Goal: Task Accomplishment & Management: Manage account settings

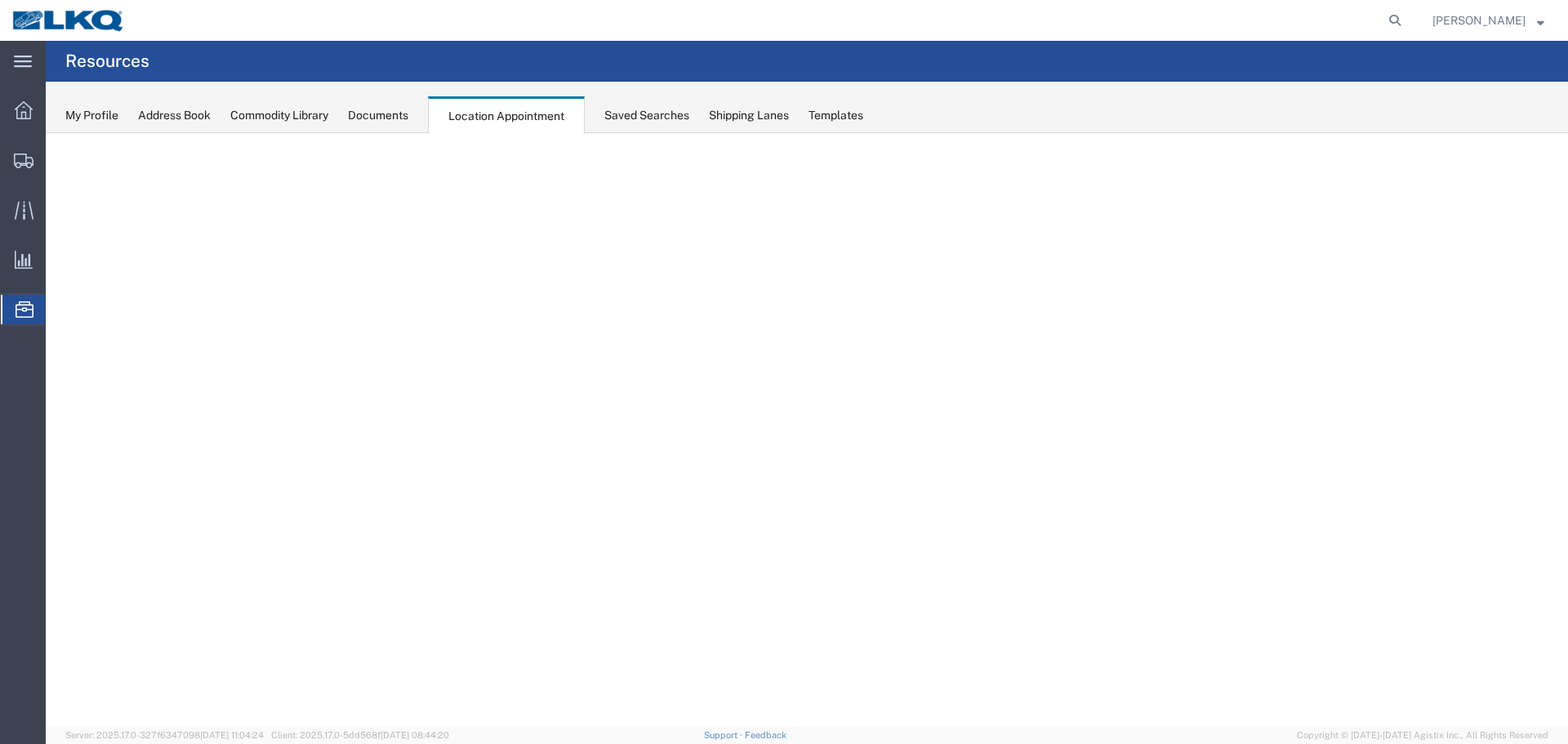
select select "27634"
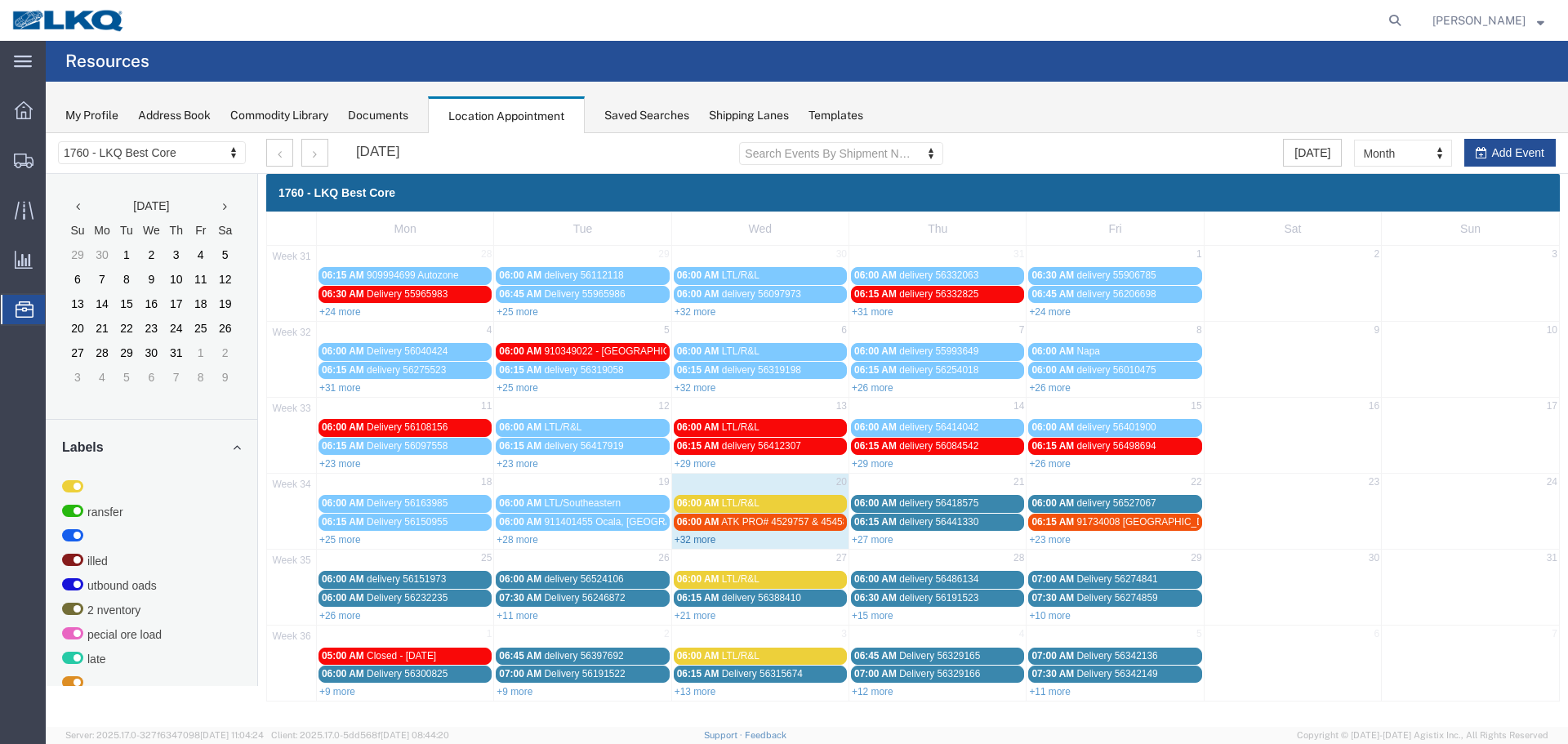
click at [705, 539] on link "+32 more" at bounding box center [696, 540] width 42 height 11
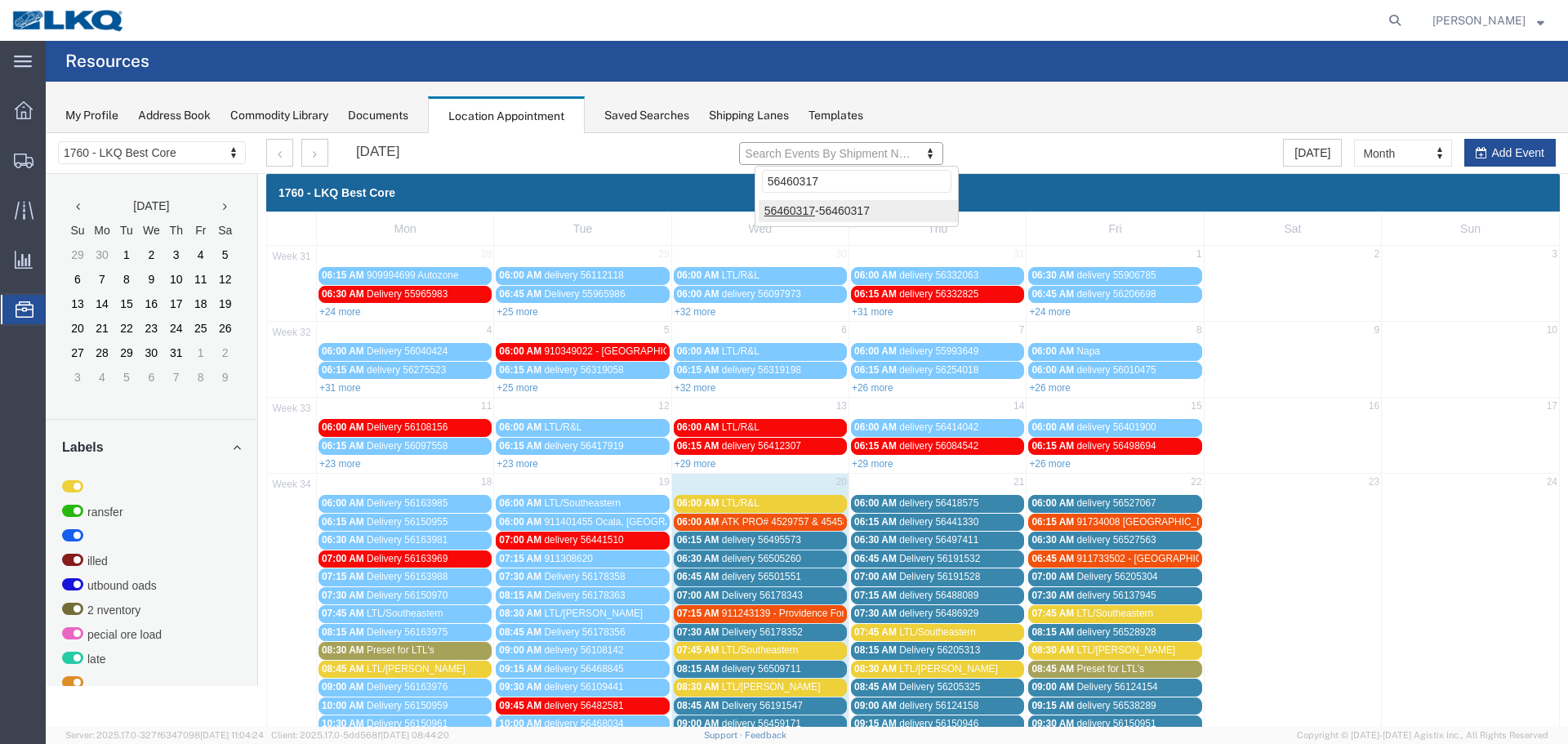
type input "56460317"
click at [858, 207] on div at bounding box center [806, 430] width 1523 height 594
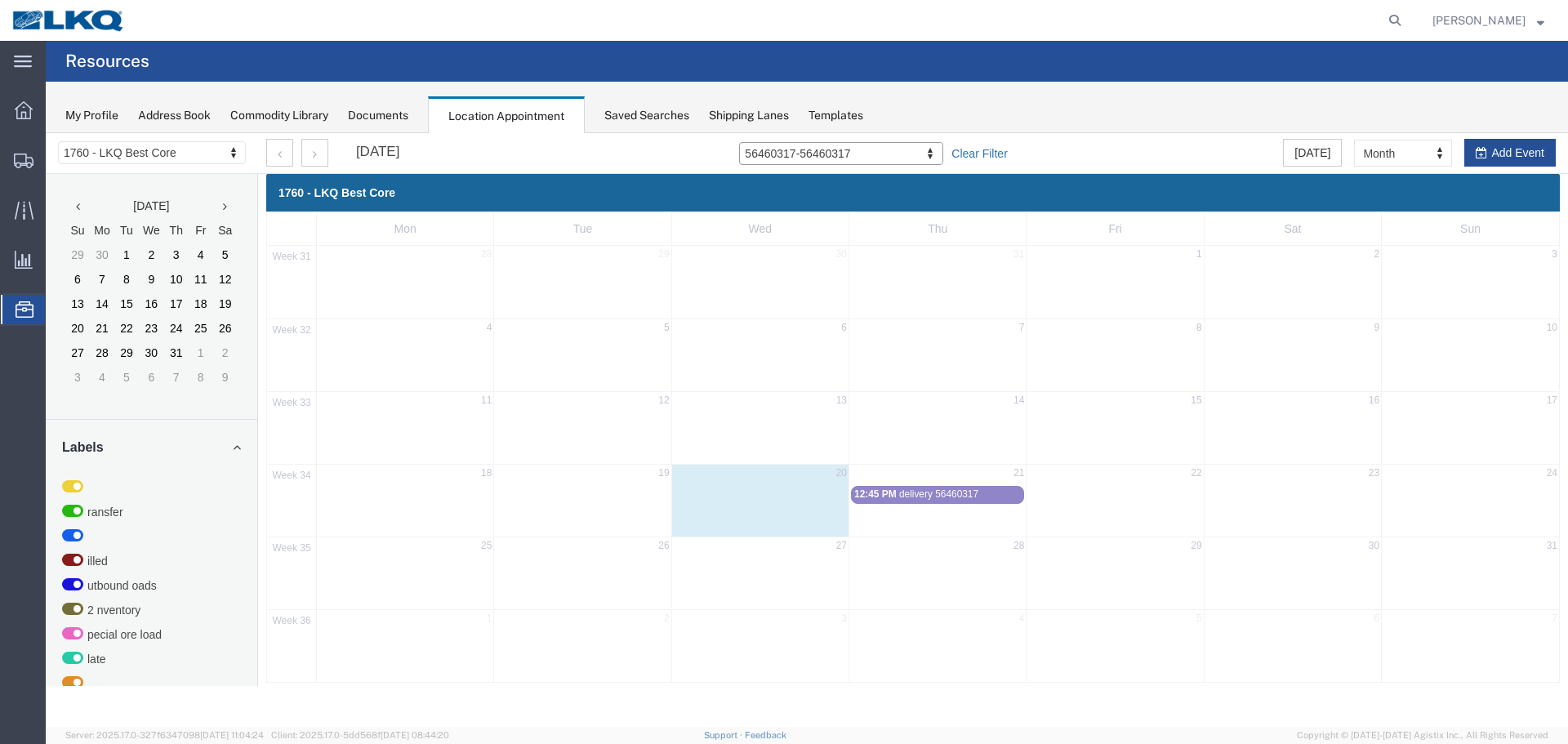
click at [975, 153] on link "Clear Filter" at bounding box center [979, 153] width 56 height 16
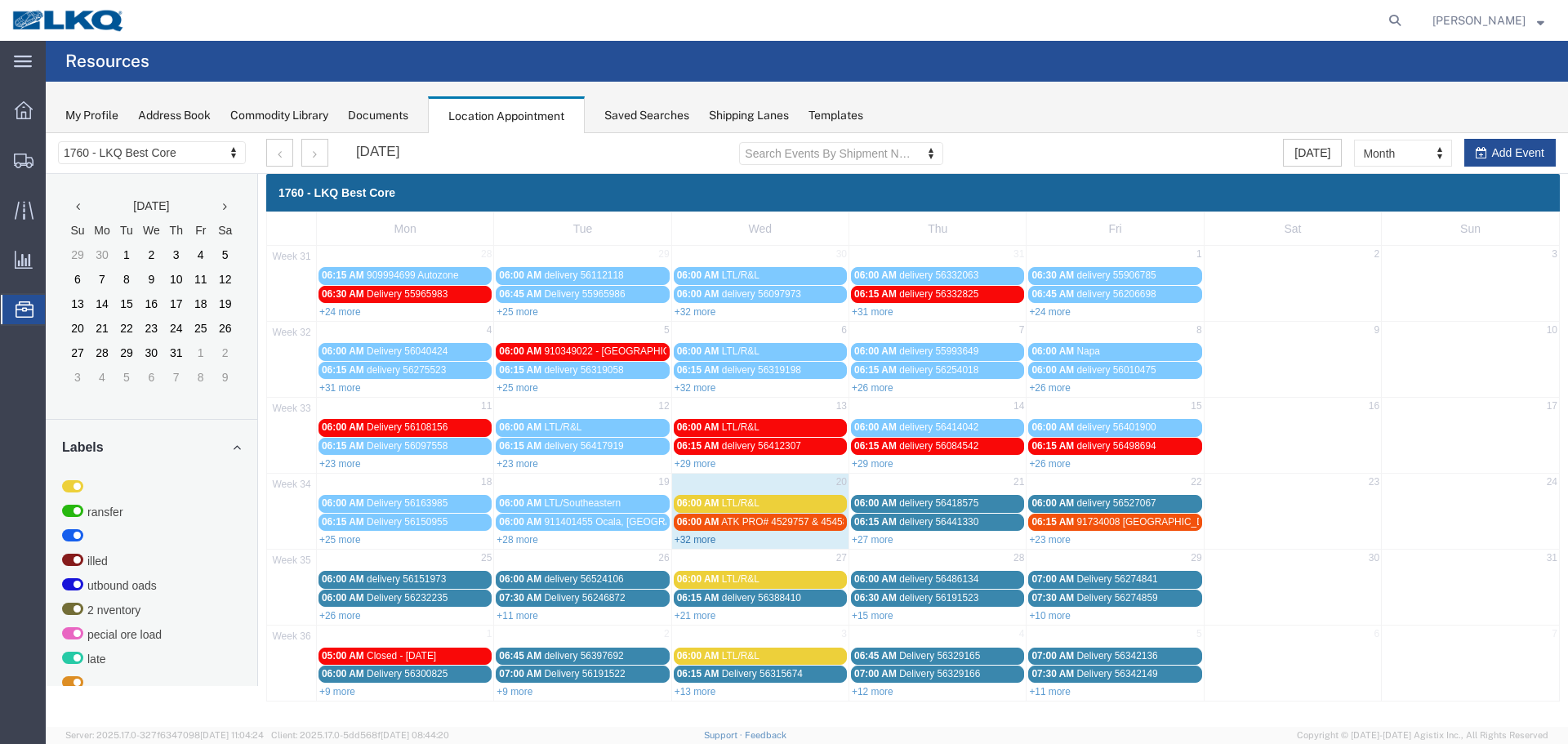
click at [685, 542] on link "+32 more" at bounding box center [696, 540] width 42 height 11
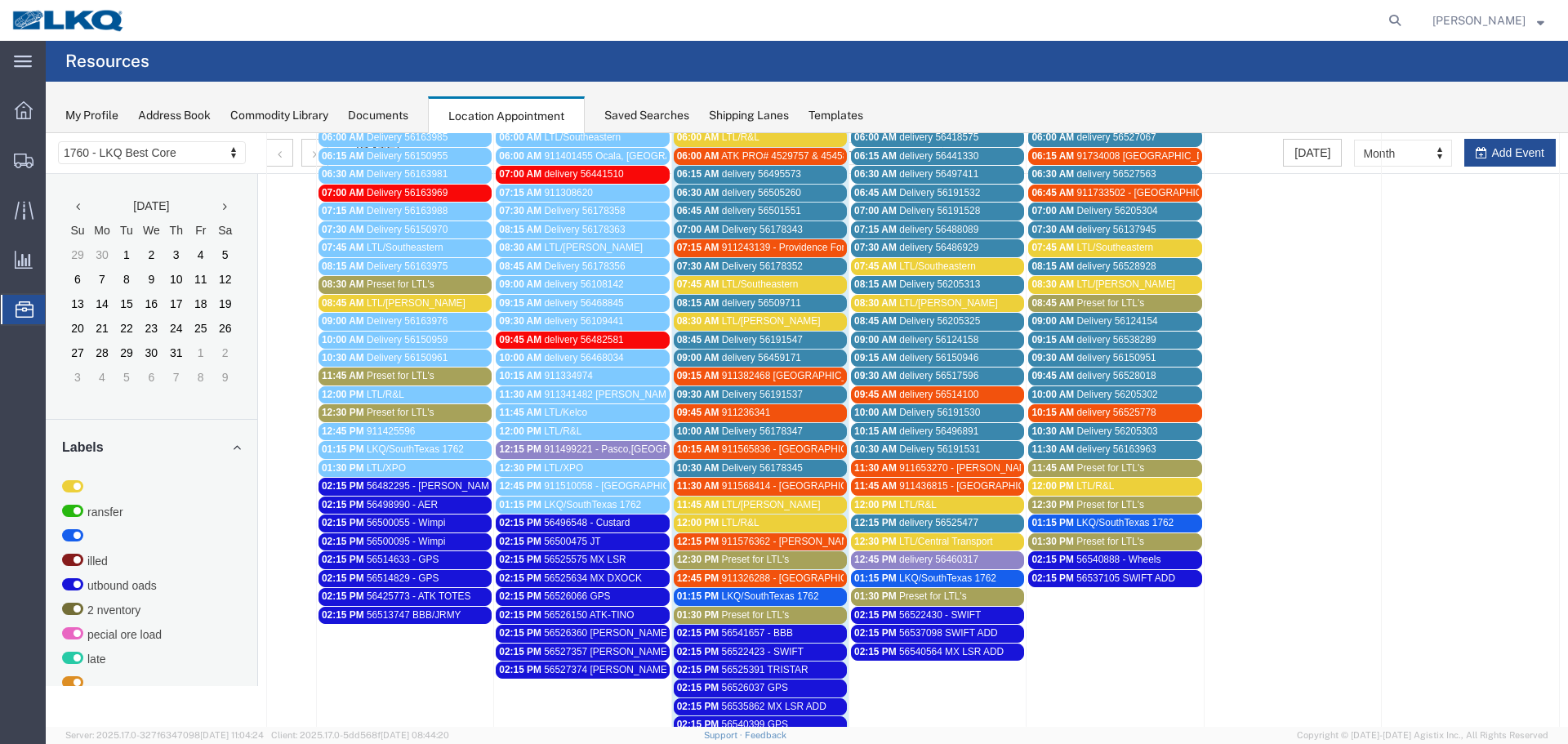
scroll to position [327, 0]
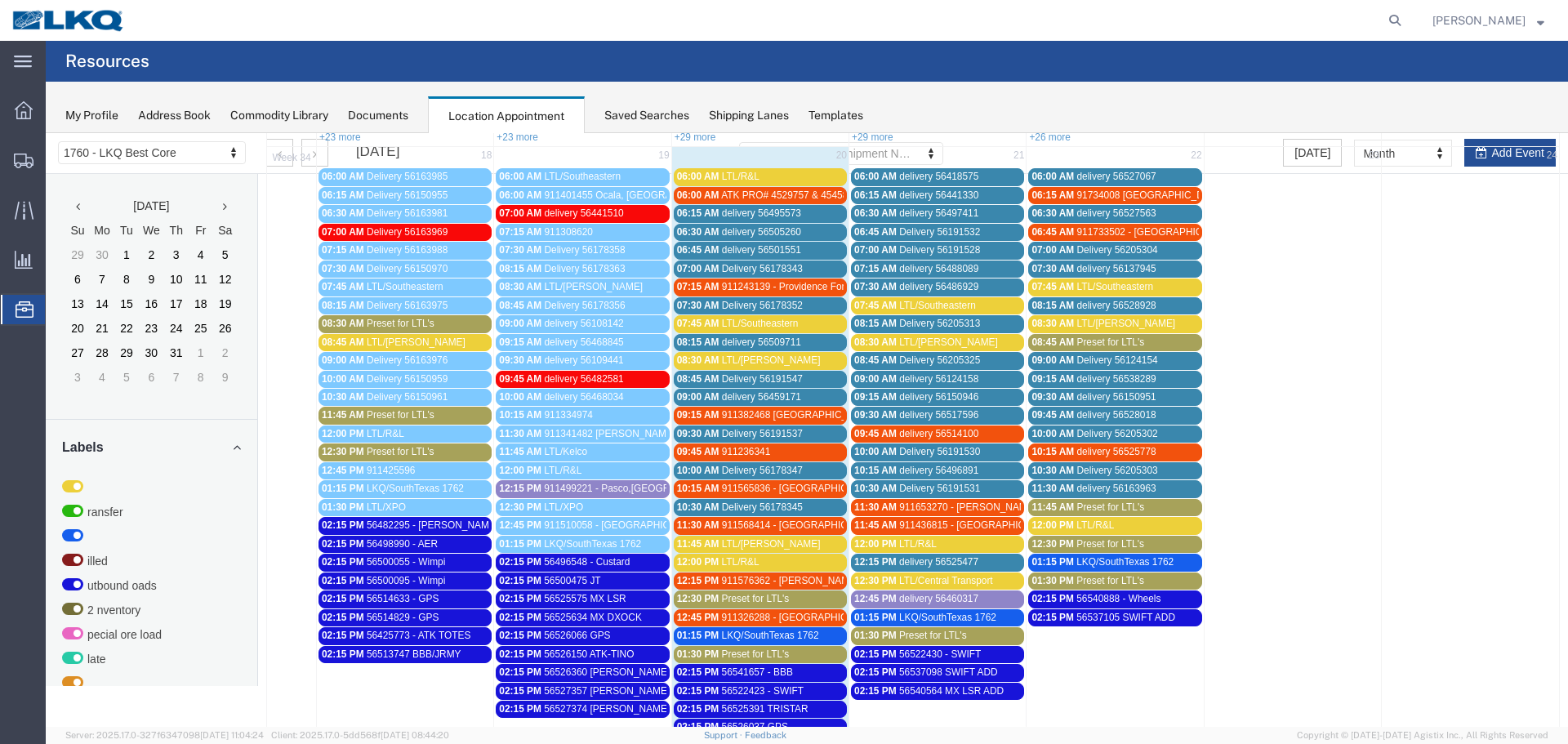
click at [629, 492] on span "911499221 - Pasco,[GEOGRAPHIC_DATA]" at bounding box center [638, 489] width 188 height 11
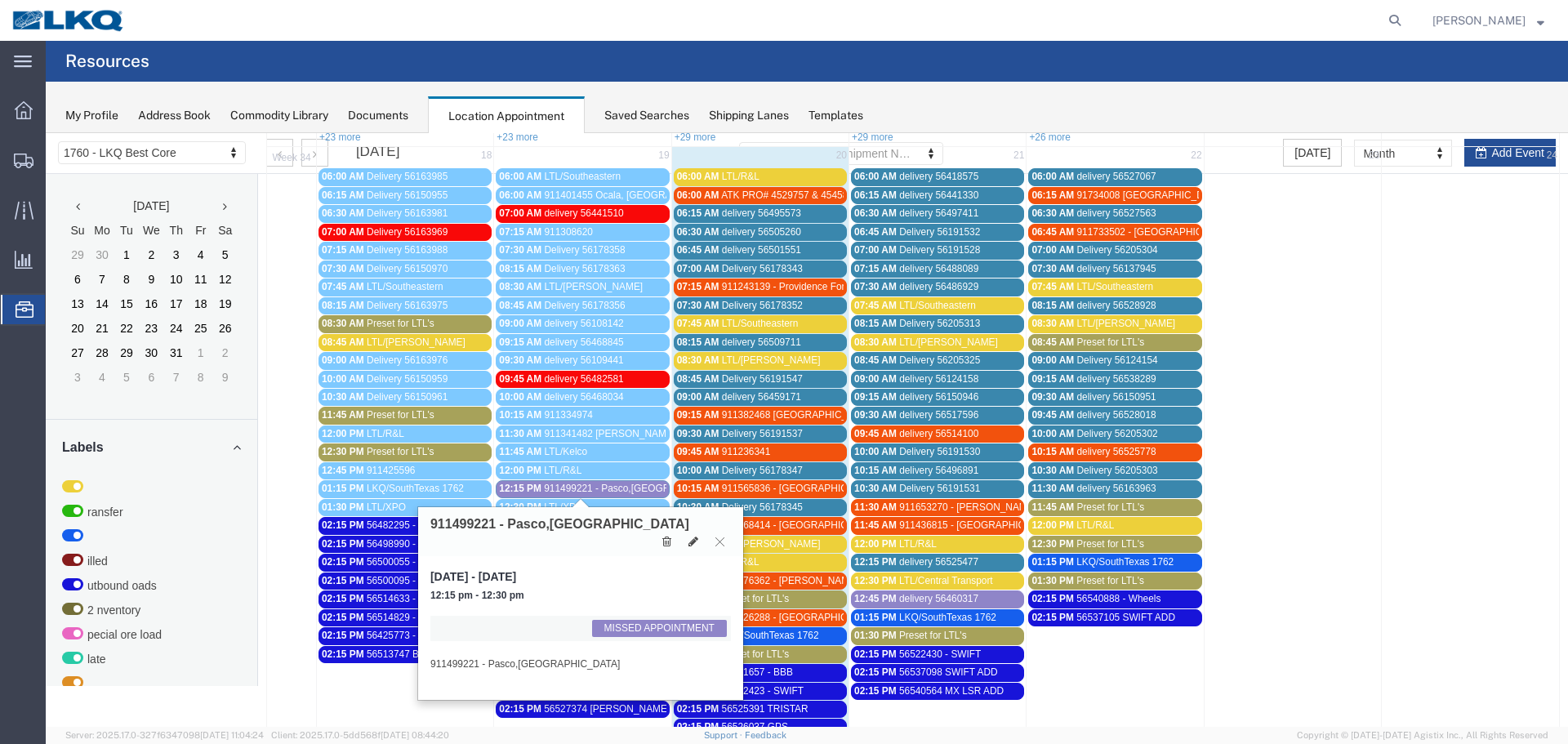
click at [629, 492] on span "911499221 - Pasco,[GEOGRAPHIC_DATA]" at bounding box center [638, 489] width 188 height 11
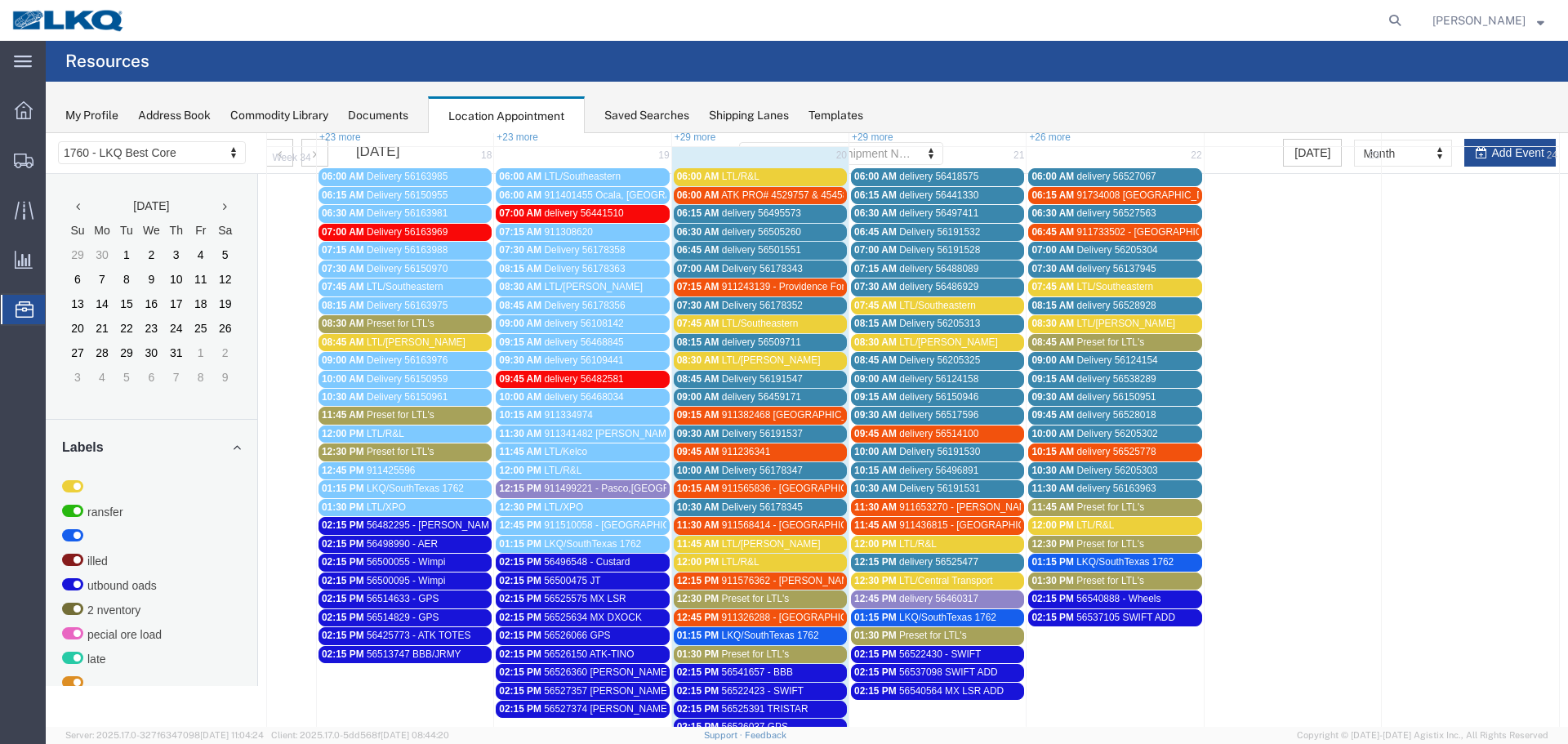
click at [786, 599] on div "12:30 PM Preset for LTL's" at bounding box center [760, 598] width 166 height 12
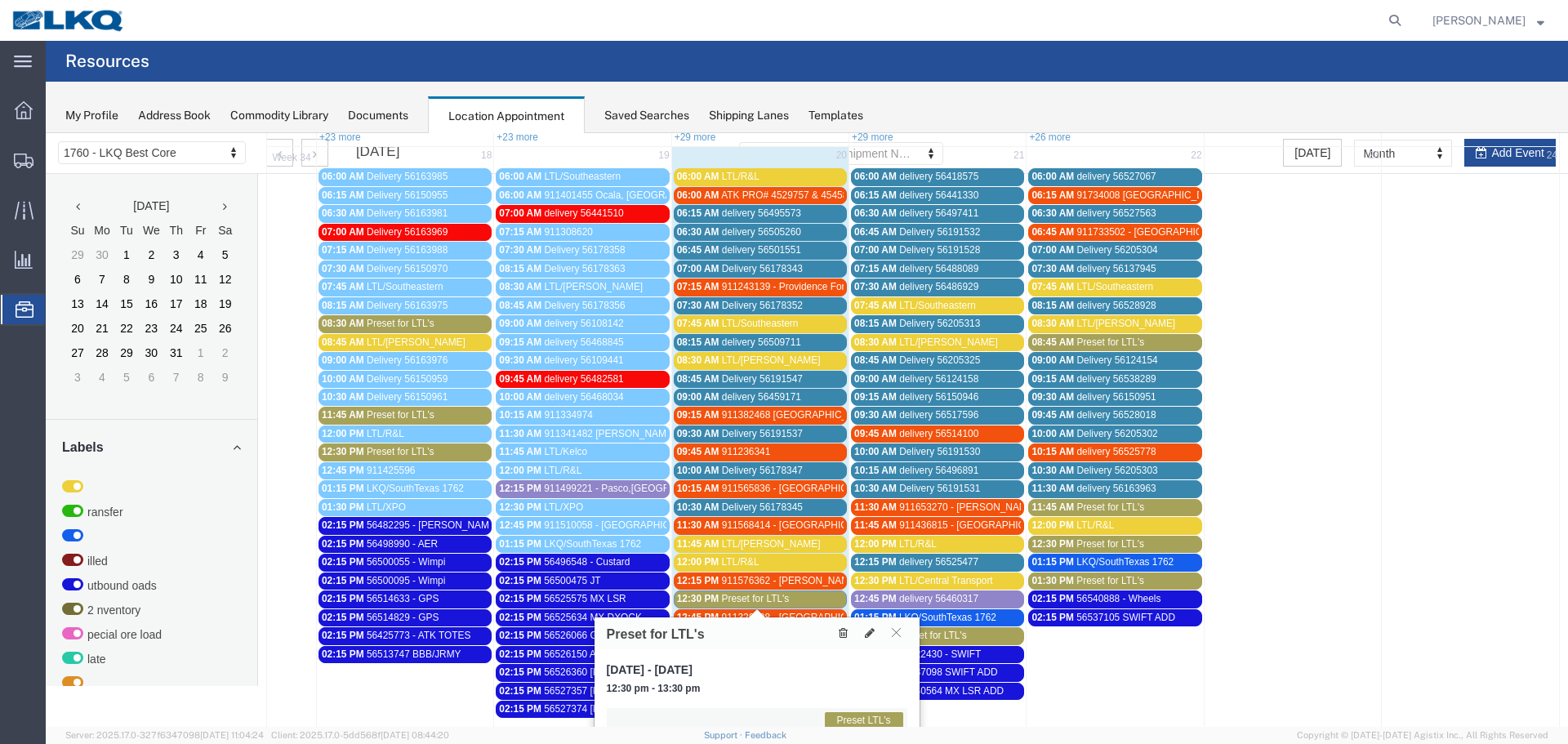
click at [844, 632] on icon at bounding box center [844, 633] width 9 height 11
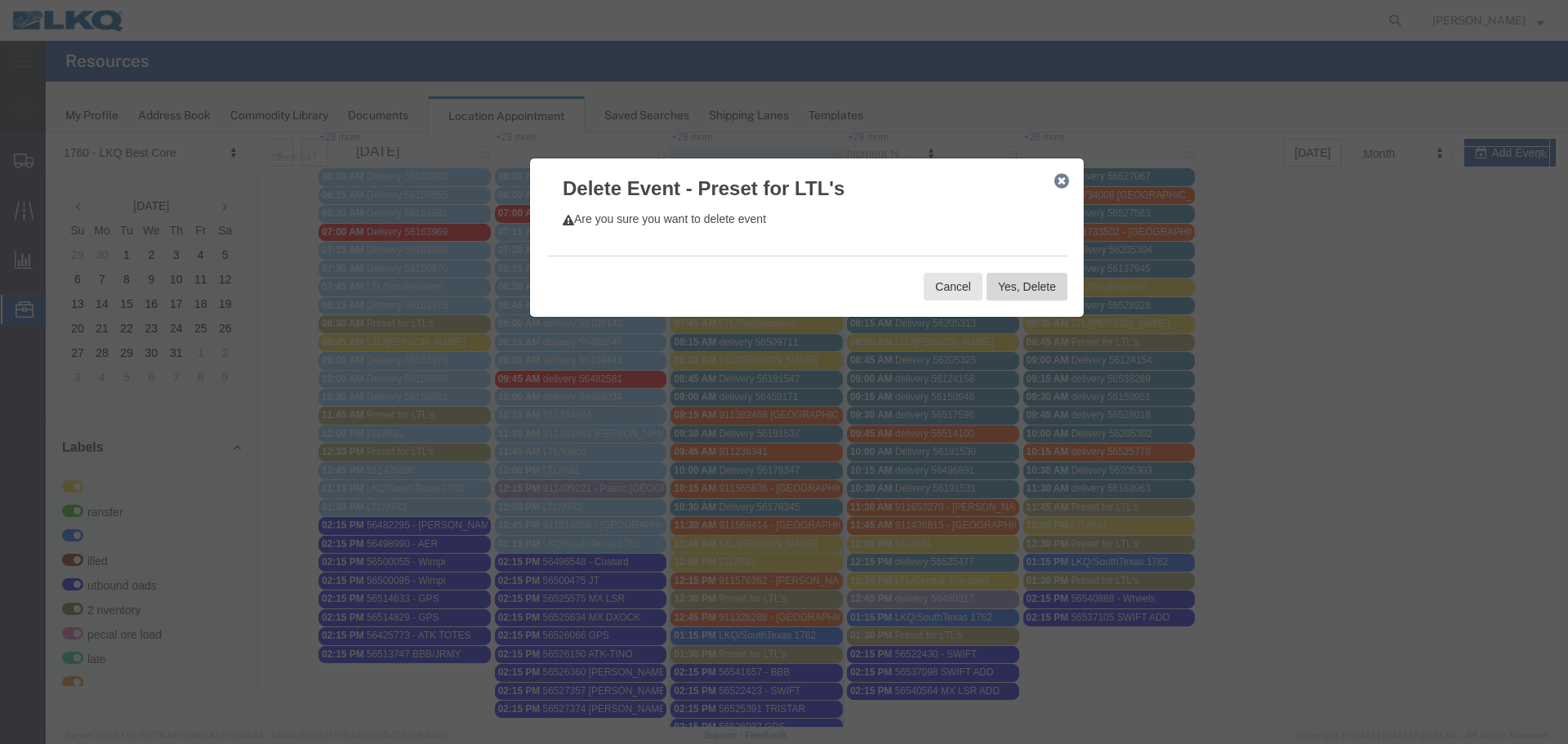
click at [1014, 274] on button "Yes, Delete" at bounding box center [1027, 286] width 81 height 27
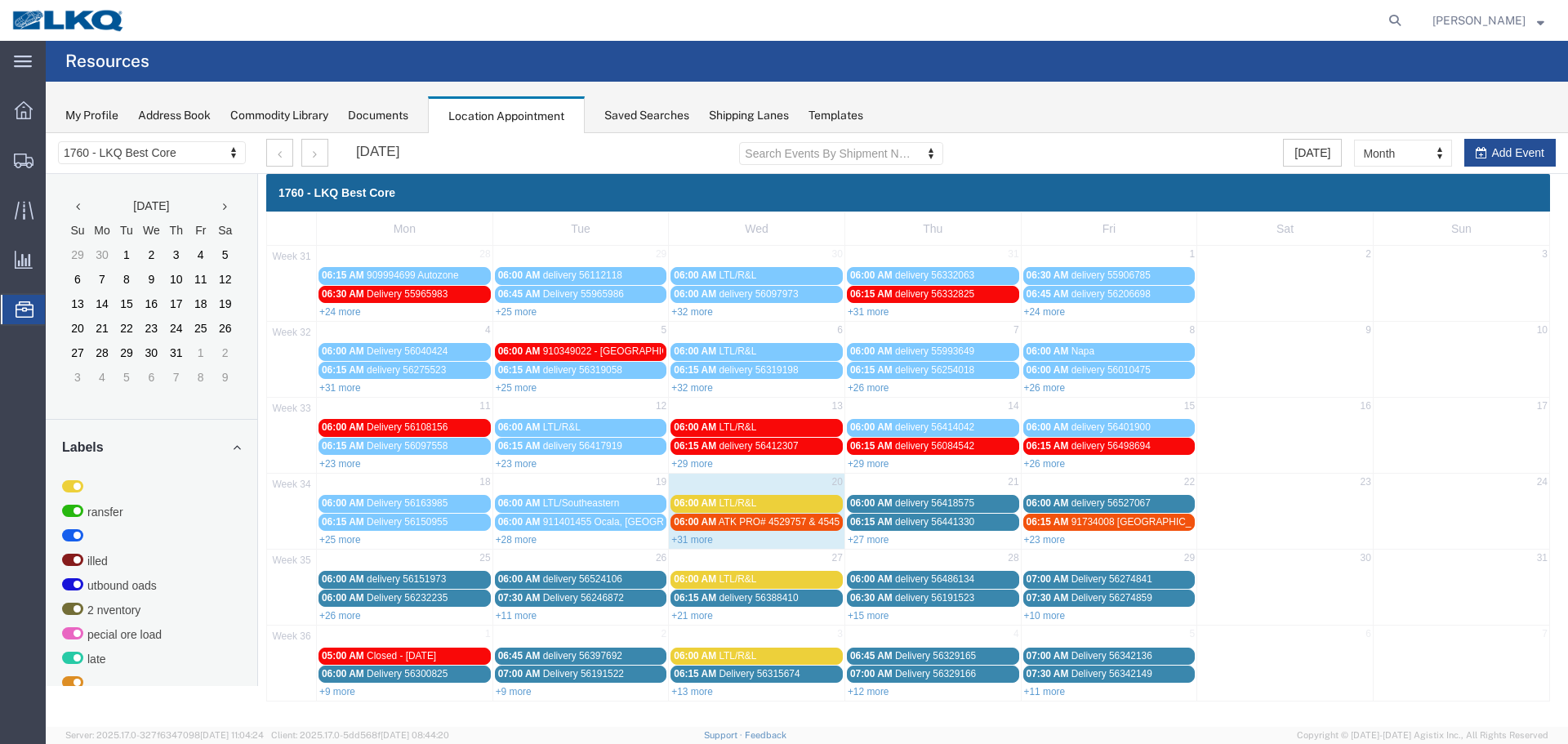
scroll to position [0, 0]
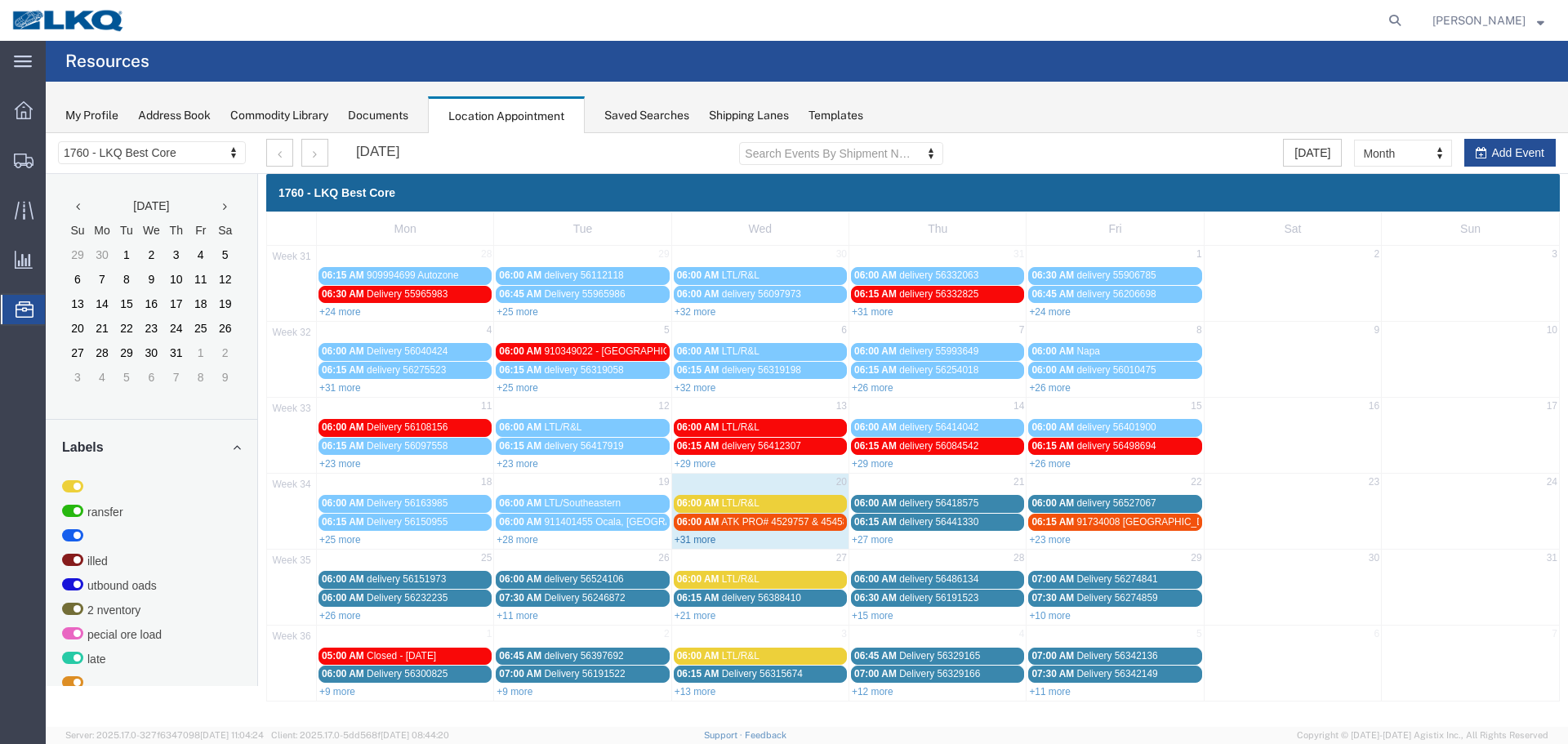
click at [692, 540] on link "+31 more" at bounding box center [696, 540] width 42 height 11
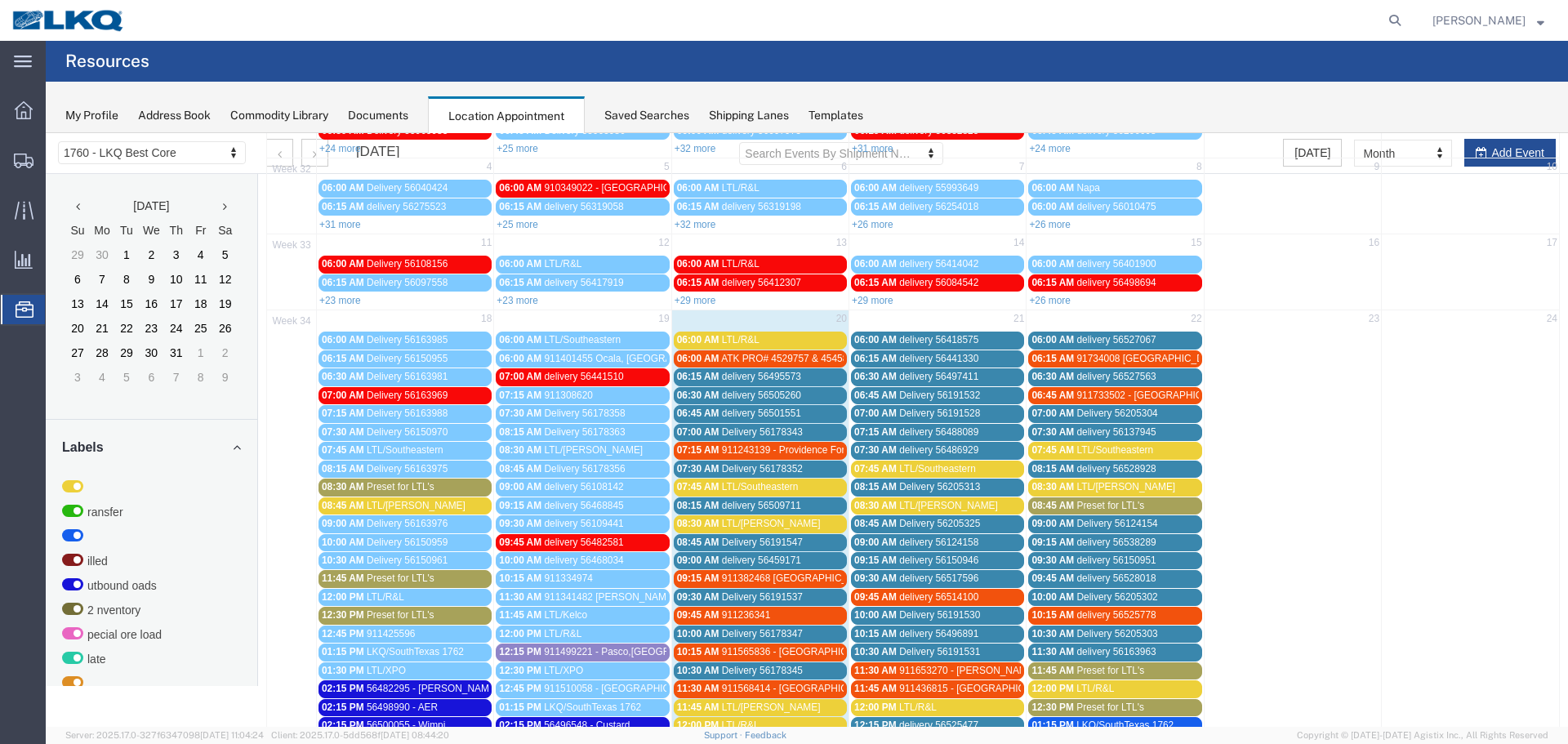
scroll to position [408, 0]
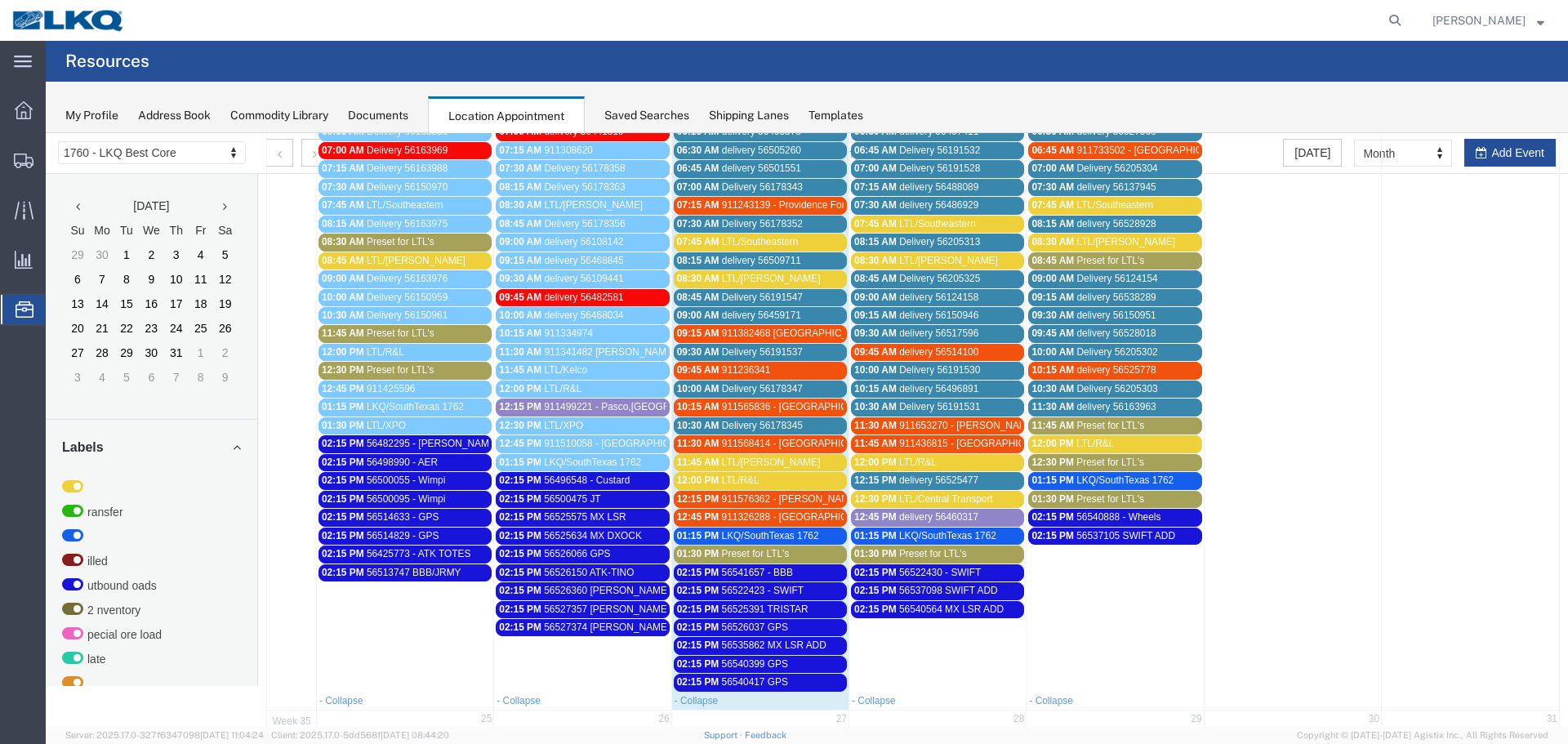
click at [725, 555] on span "Preset for LTL's" at bounding box center [756, 554] width 68 height 11
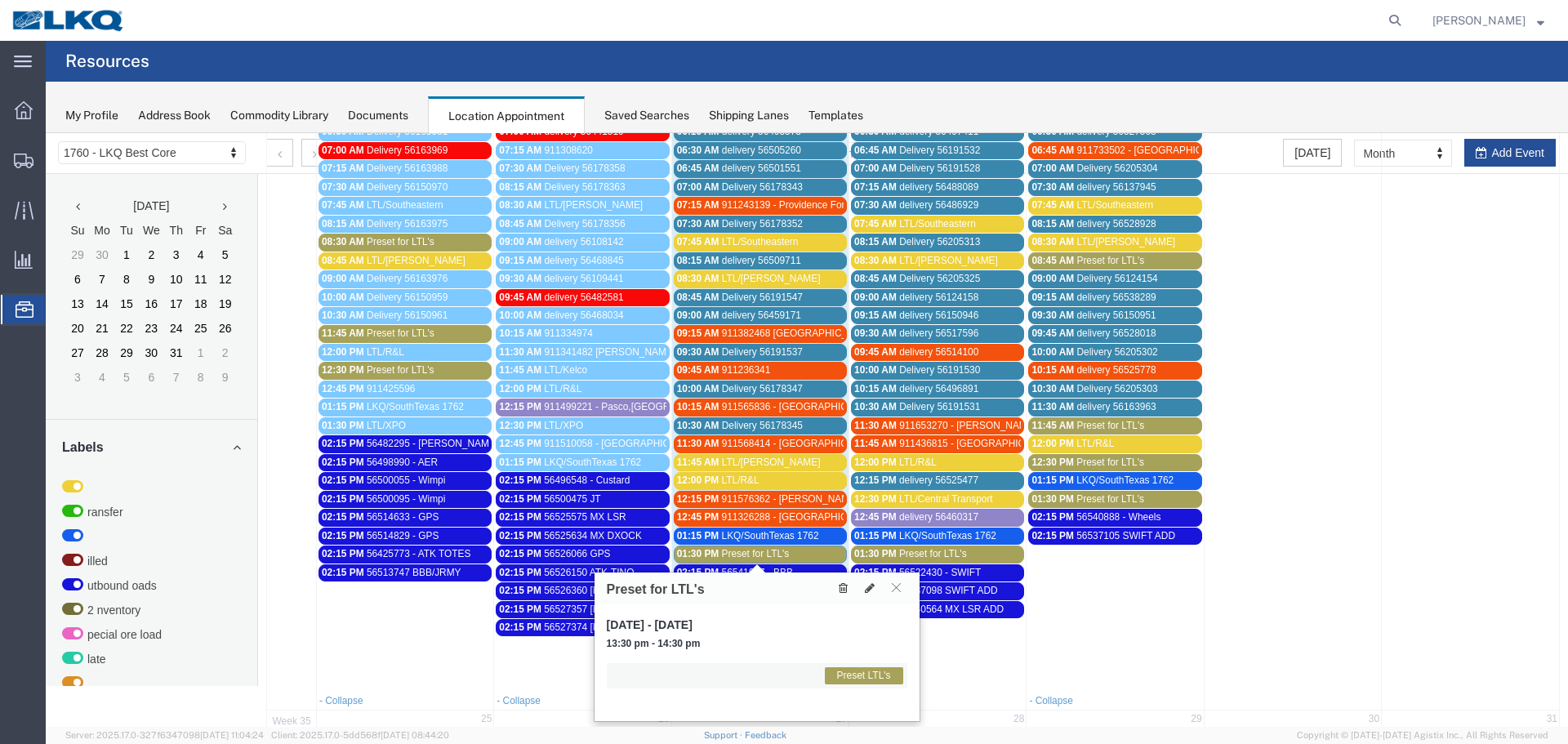
click at [842, 592] on icon at bounding box center [844, 588] width 9 height 11
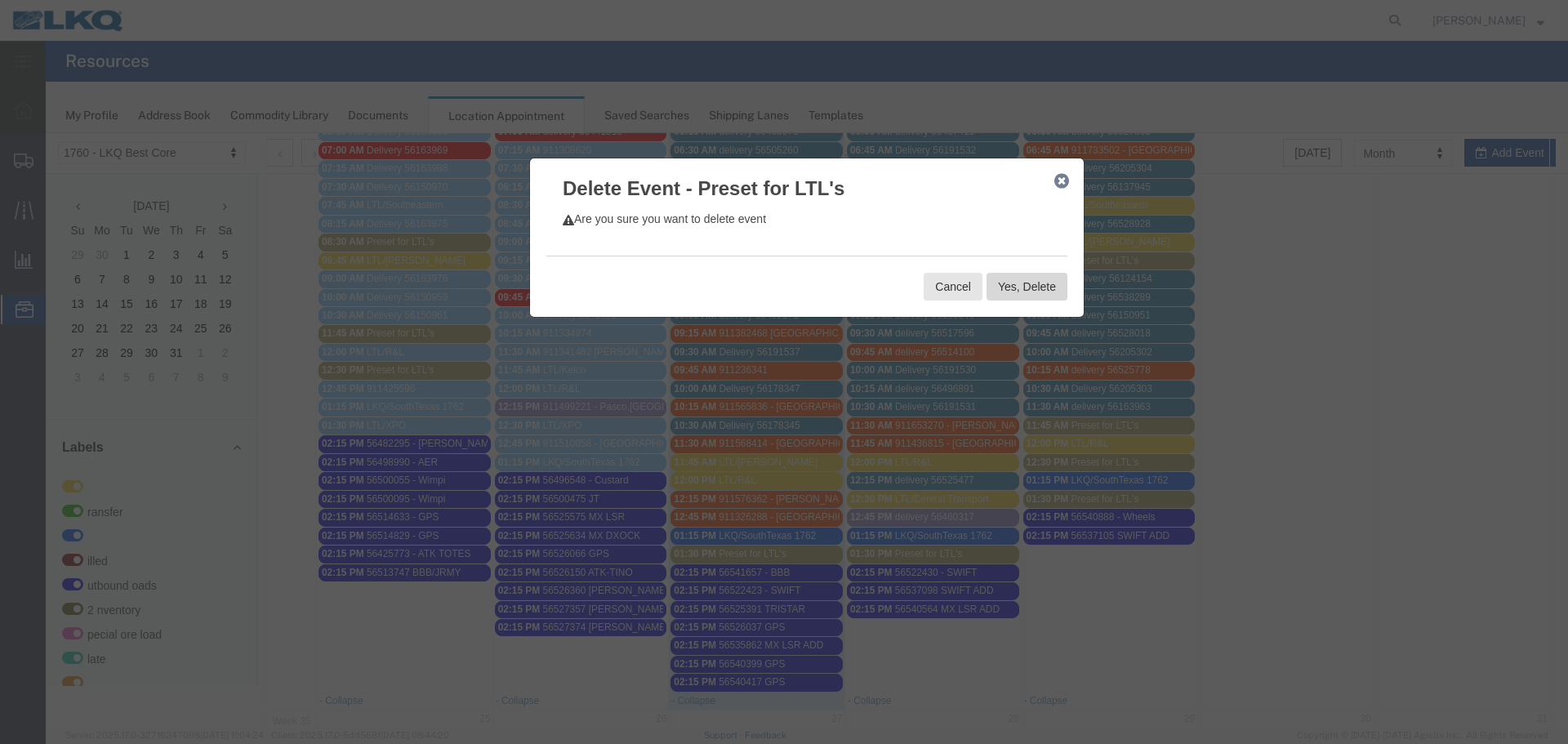
click at [994, 296] on button "Yes, Delete" at bounding box center [1027, 286] width 81 height 27
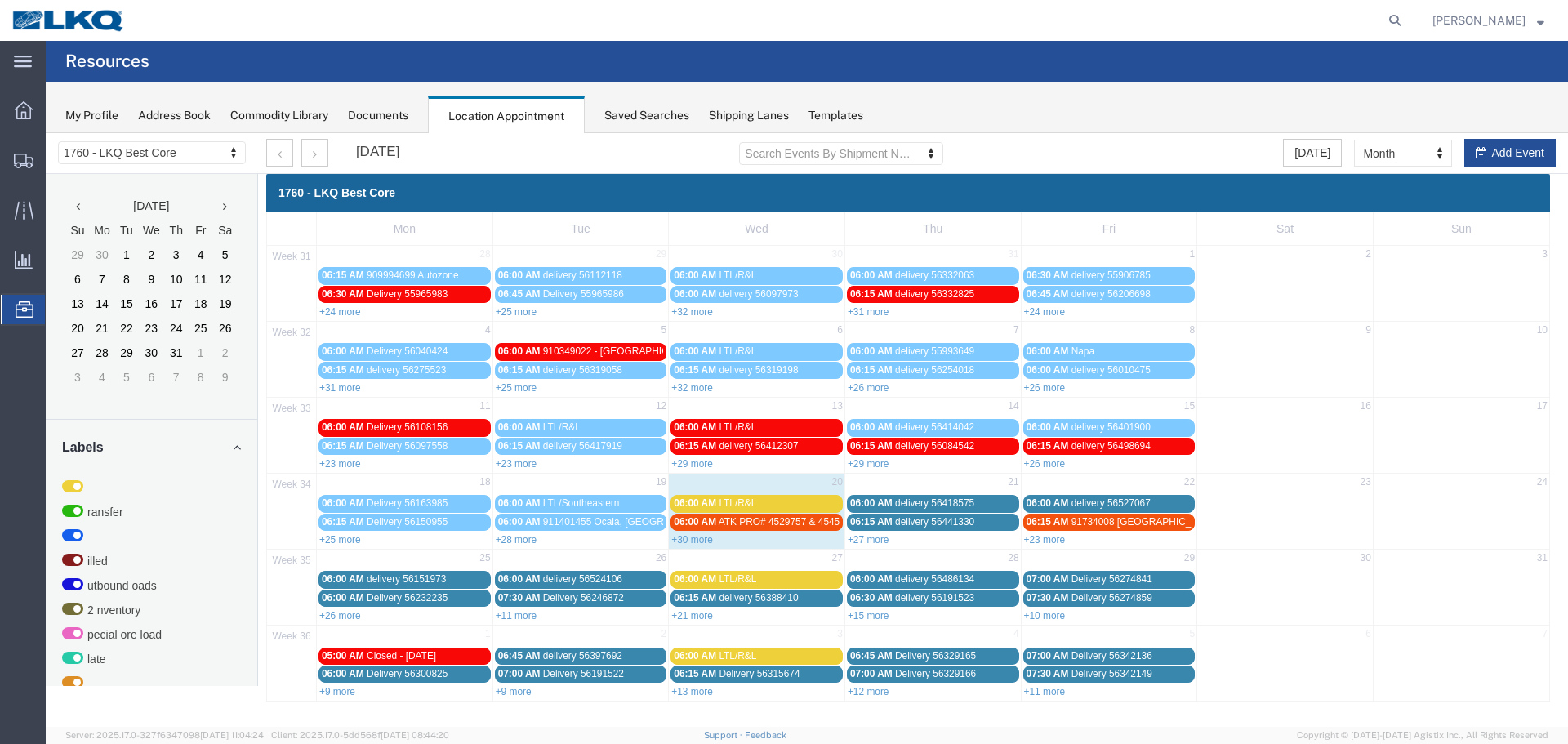
scroll to position [0, 0]
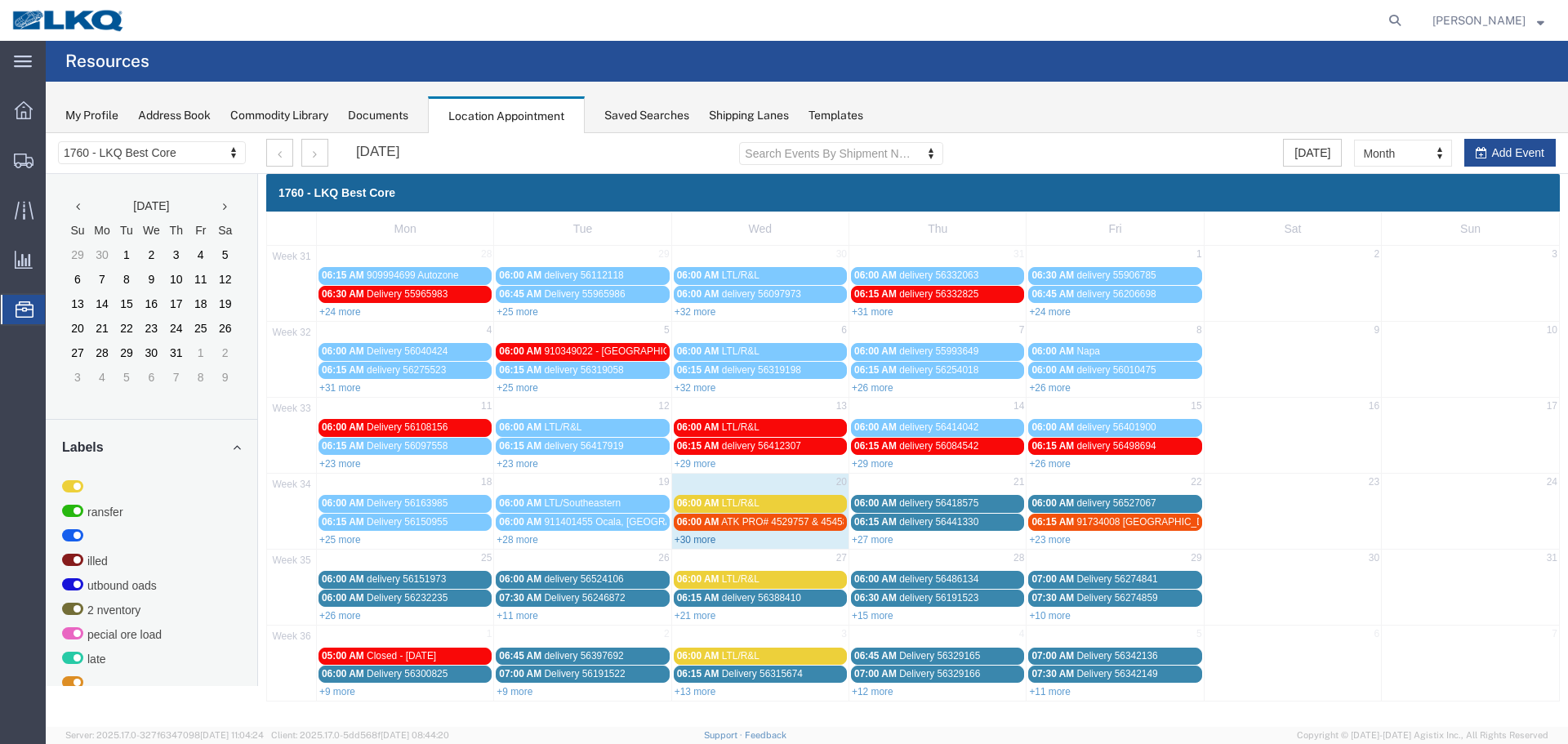
click at [704, 539] on link "+30 more" at bounding box center [696, 540] width 42 height 11
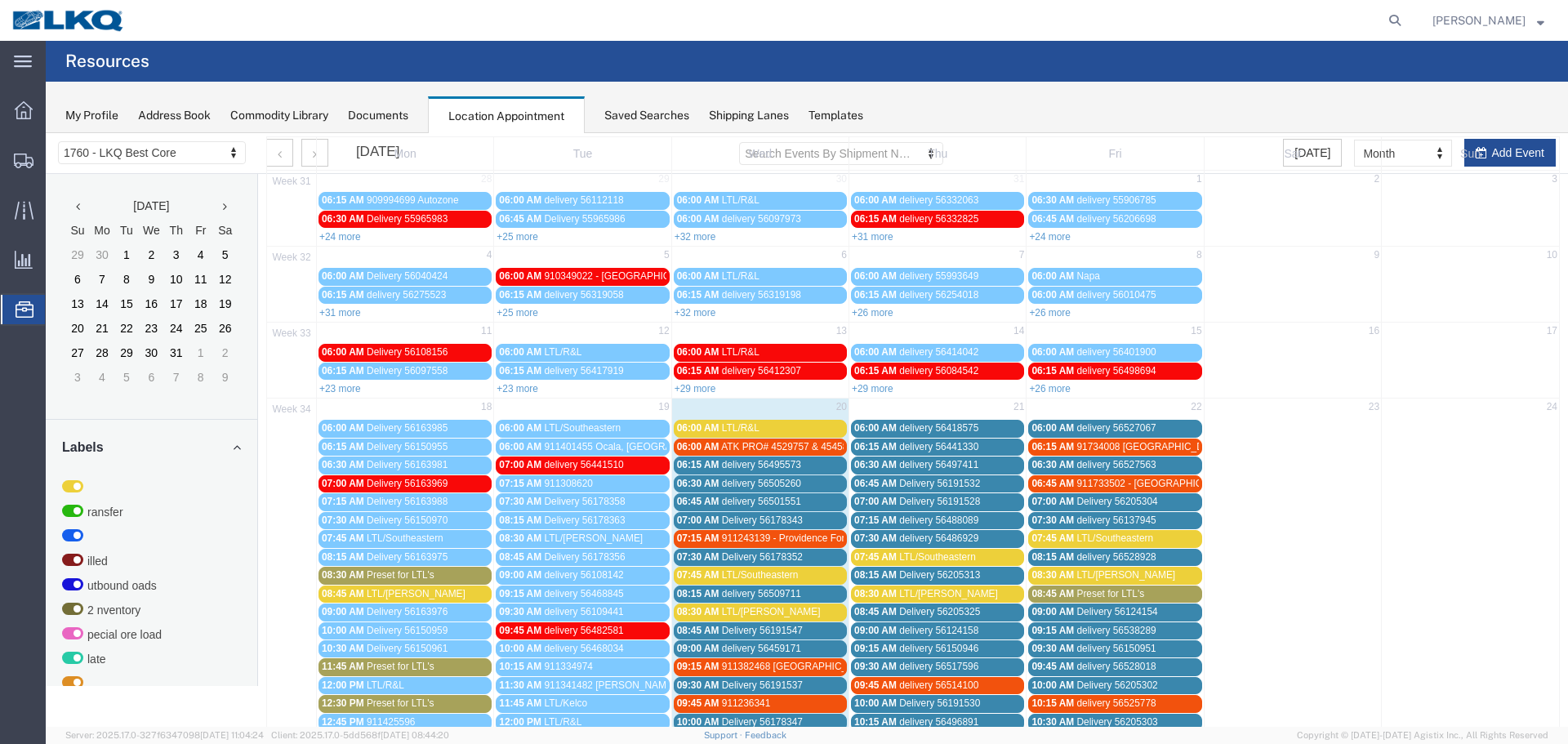
scroll to position [164, 0]
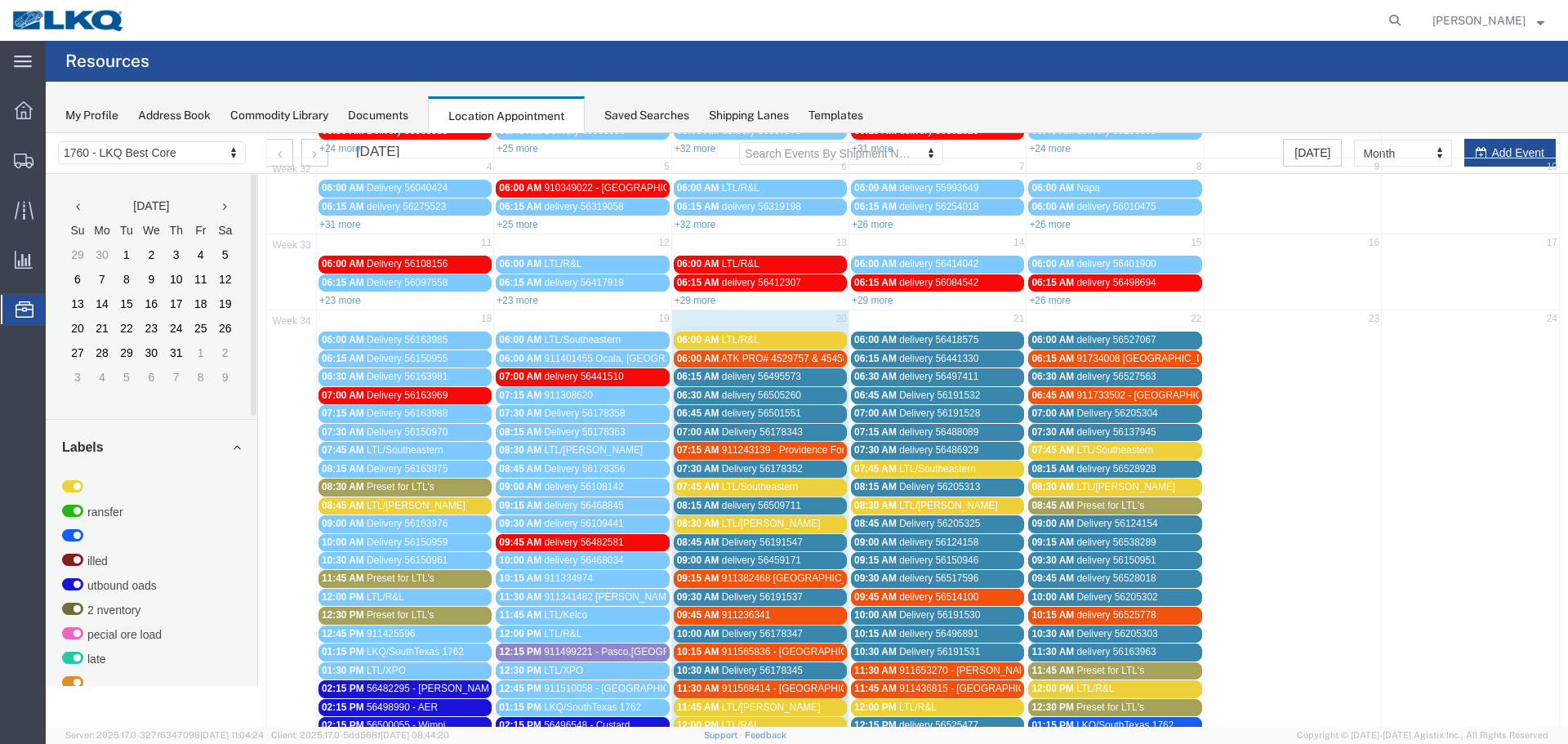
click at [0, 0] on span "Location Appointment" at bounding box center [0, 0] width 0 height 0
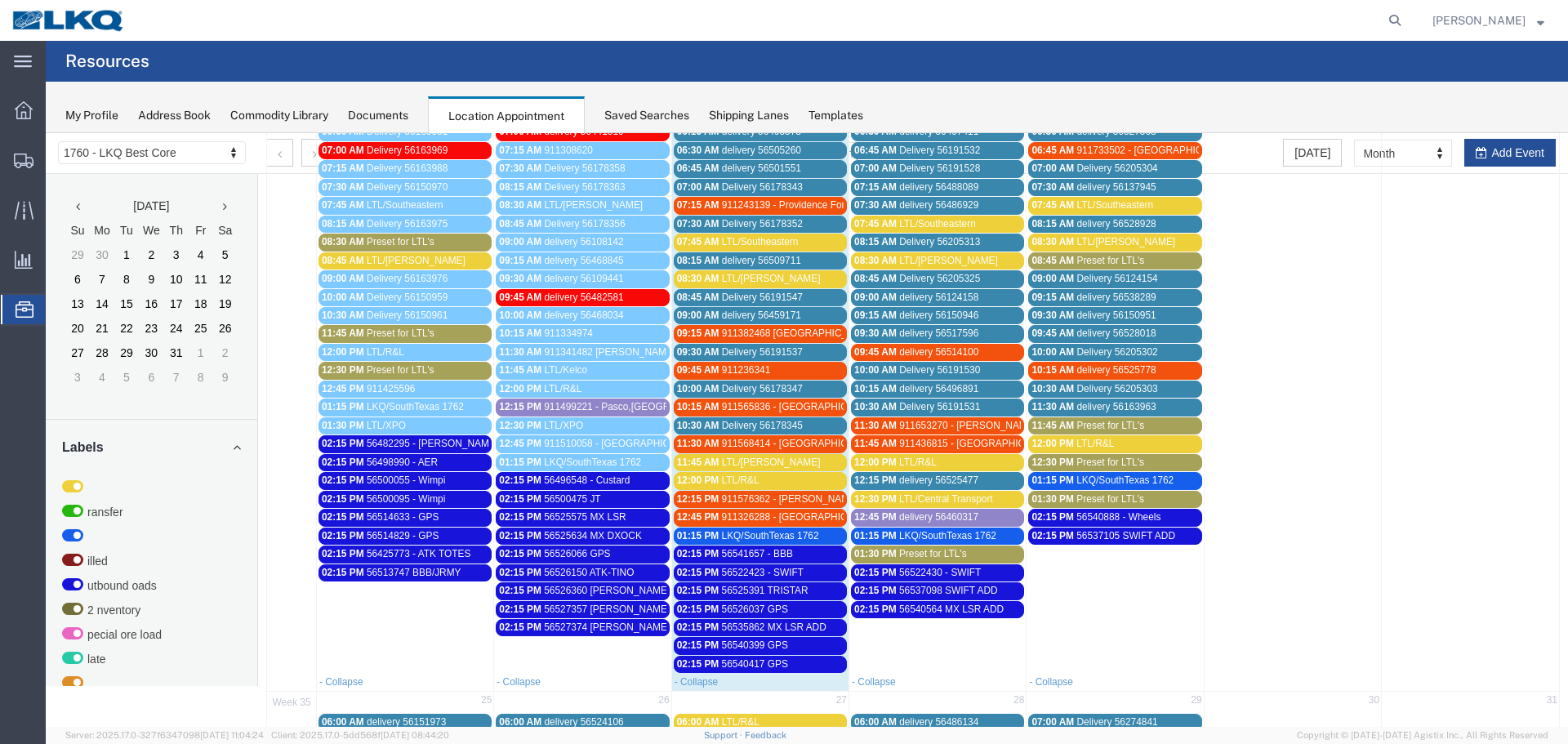
click at [919, 557] on span "Preset for LTL's" at bounding box center [934, 554] width 68 height 11
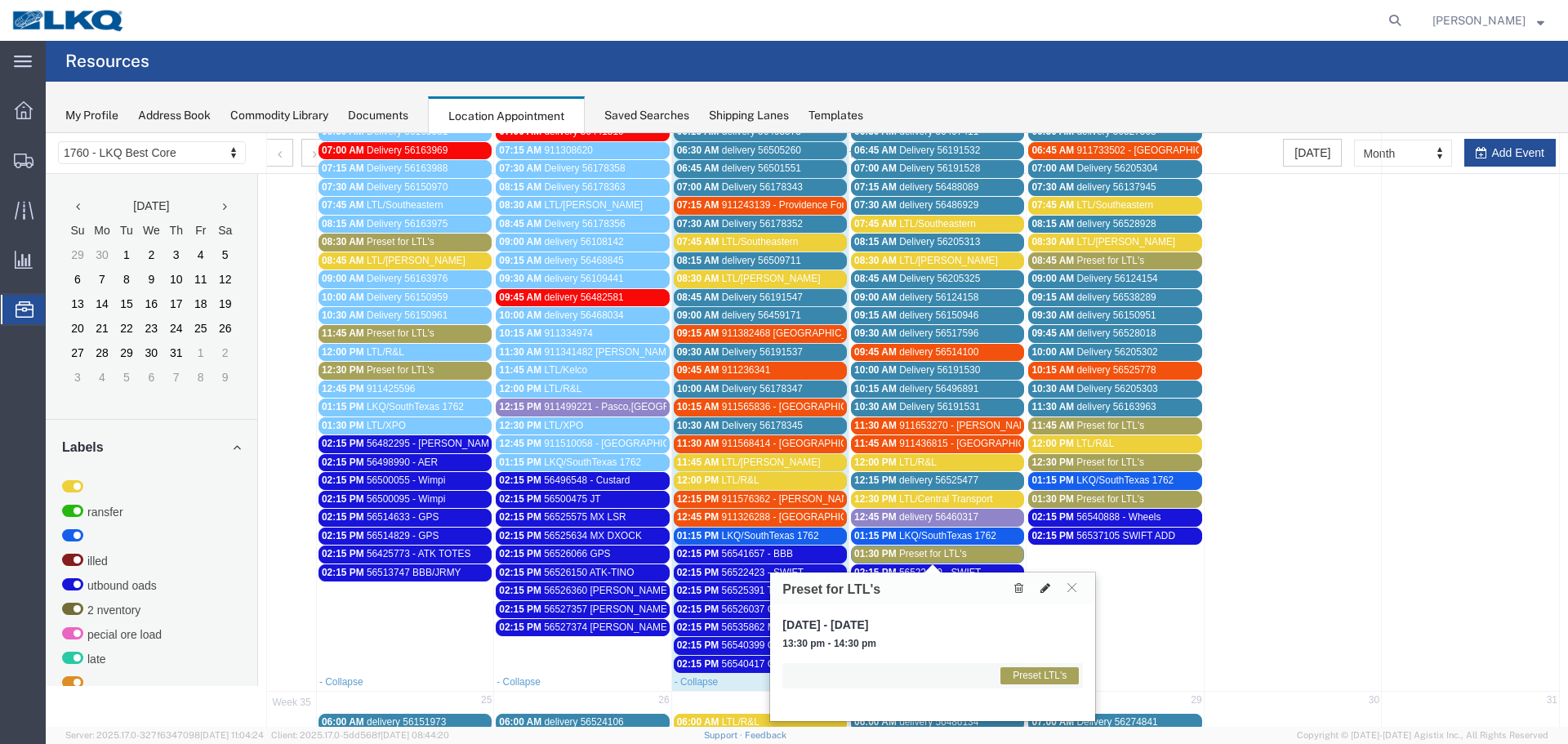
click at [1043, 585] on icon at bounding box center [1045, 588] width 9 height 11
select select "1"
select select "420"
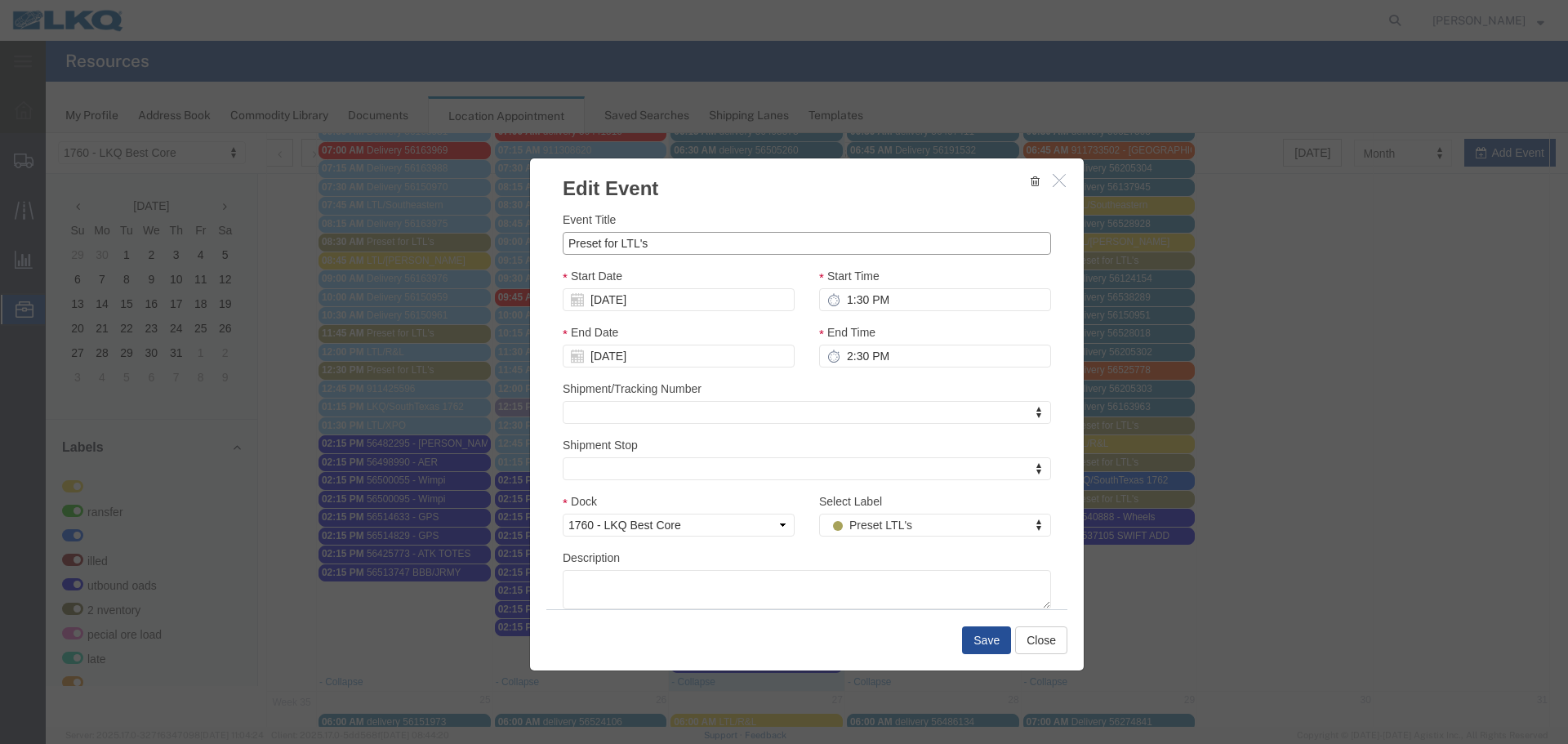
drag, startPoint x: 638, startPoint y: 242, endPoint x: 456, endPoint y: 237, distance: 182.1
click at [459, 237] on div "Edit Event Event Title Preset for LTL's Start Date [DATE] Start Time 1:30 PM En…" at bounding box center [806, 430] width 1523 height 594
type input "LTL/XPO"
type input "f"
select select "180"
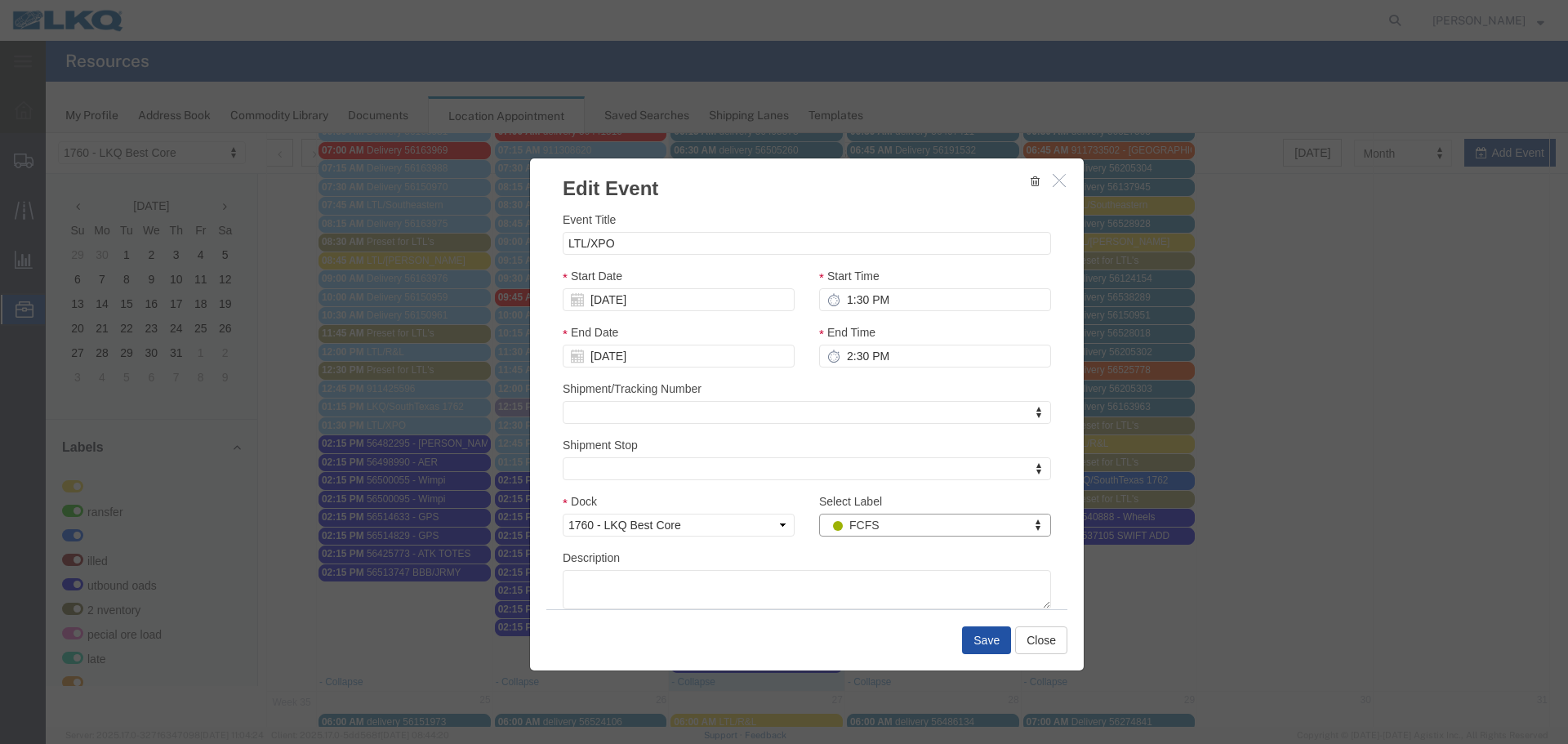
click at [994, 644] on button "Save" at bounding box center [987, 640] width 49 height 27
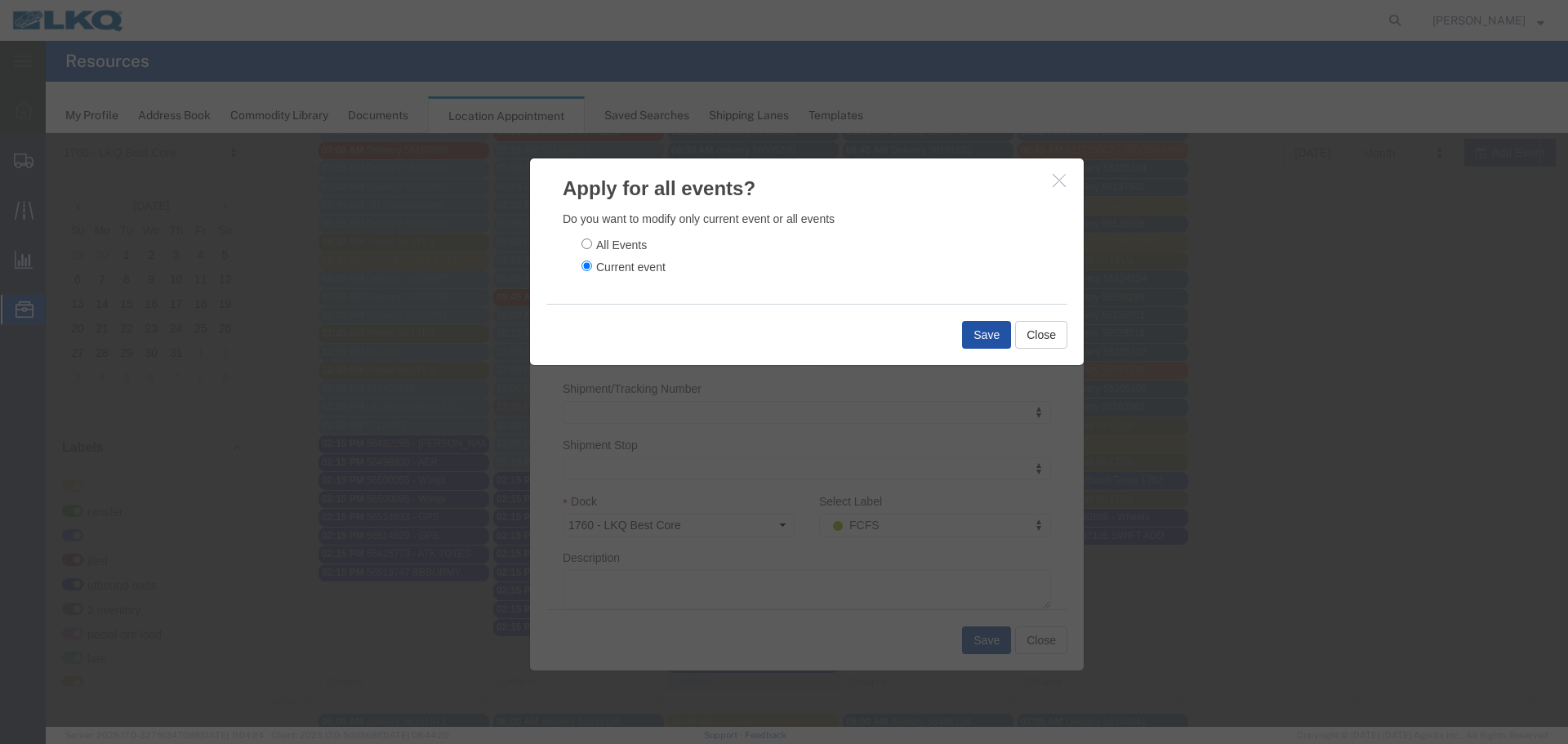
click at [976, 337] on button "Save" at bounding box center [987, 335] width 49 height 27
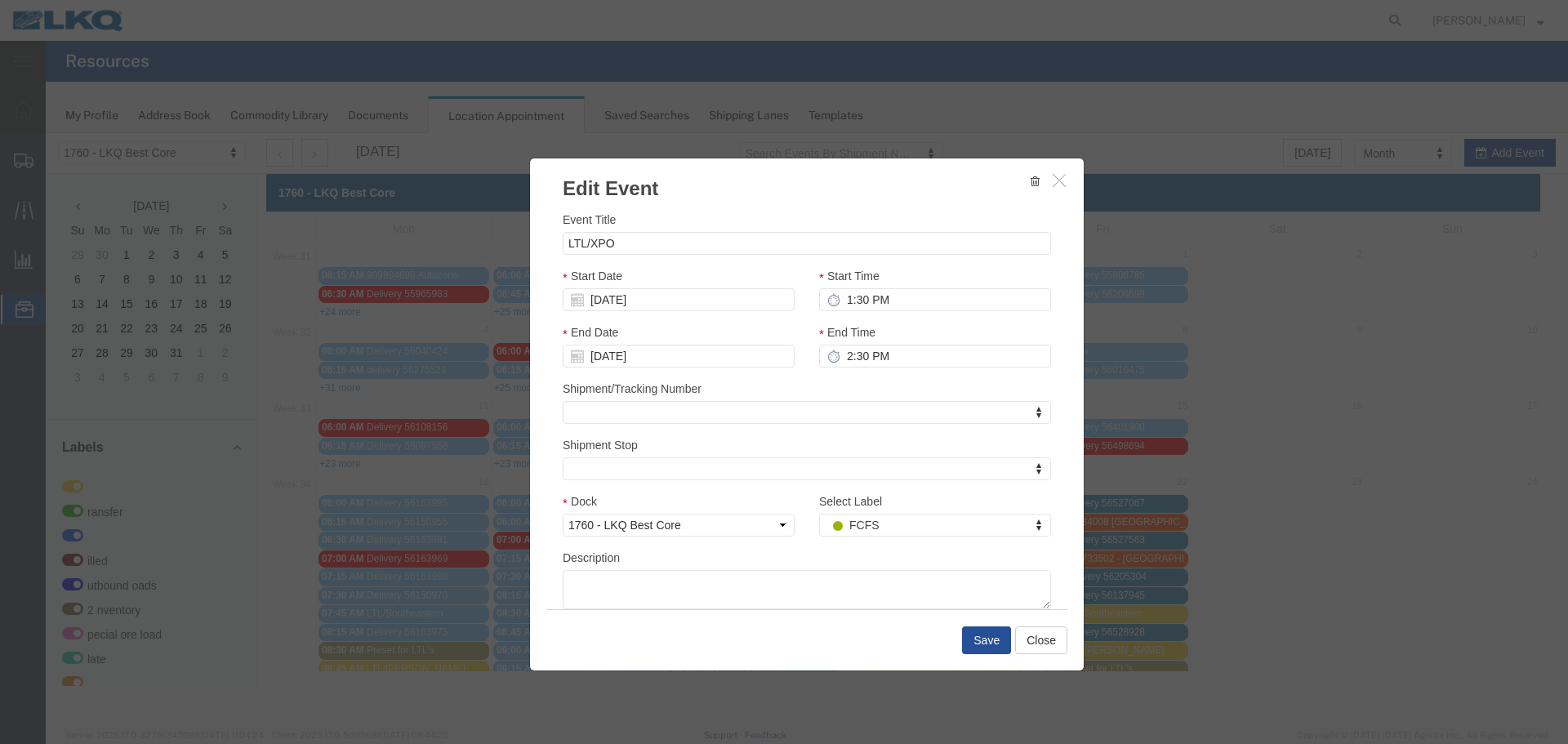
scroll to position [0, 0]
